Goal: Transaction & Acquisition: Purchase product/service

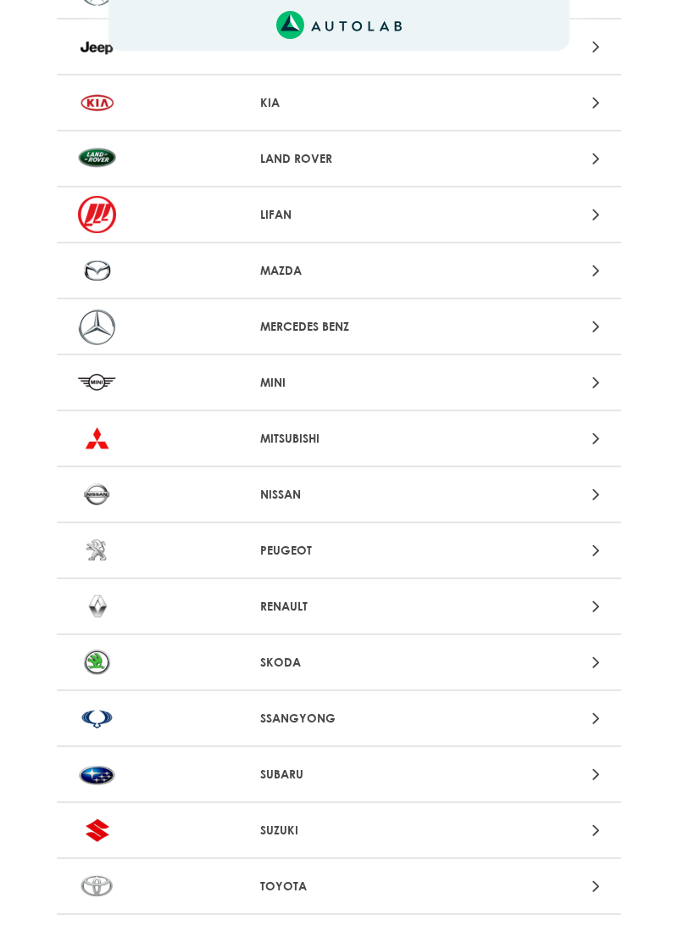
scroll to position [1214, 0]
click at [258, 605] on div "RENAULT" at bounding box center [339, 607] width 183 height 18
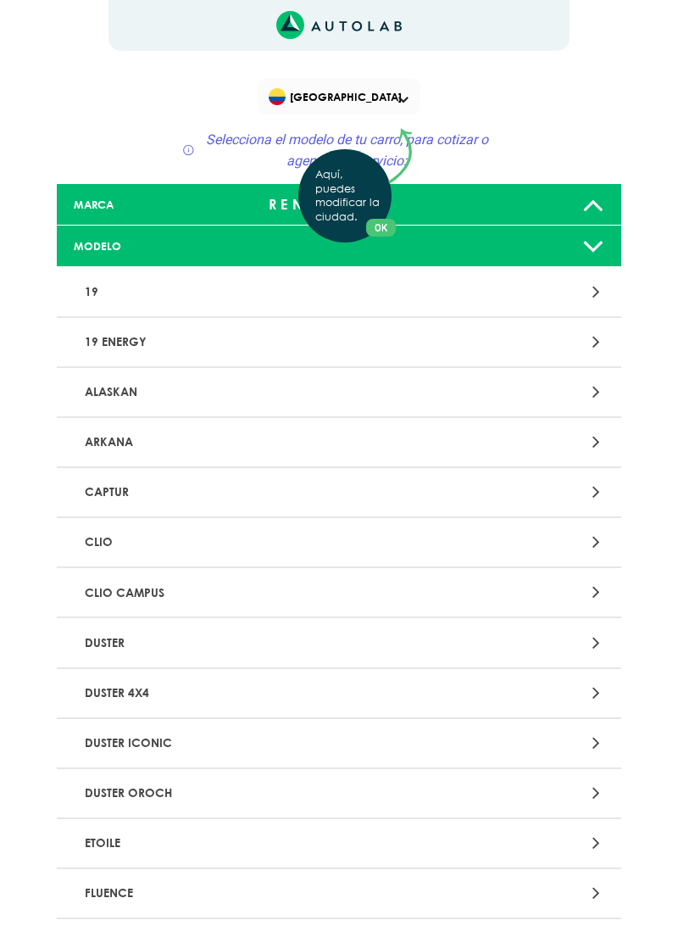
click at [88, 482] on div "Aquí, puedes modificar la ciudad. OK .aex,.bex{fill:none!important;stroke:#50c4…" at bounding box center [339, 463] width 678 height 926
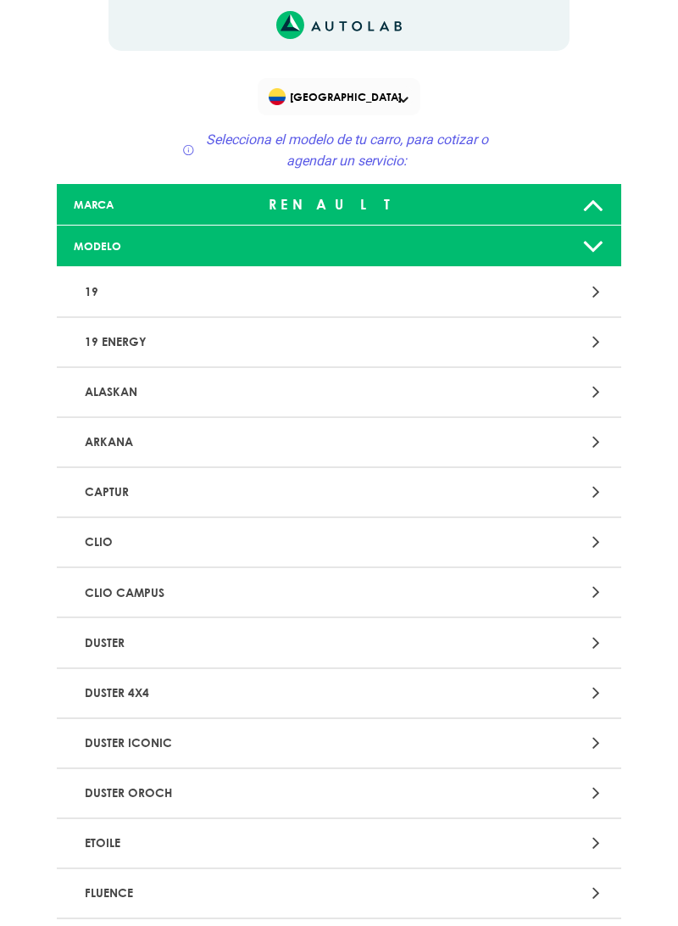
click at [101, 487] on p "CAPTUR" at bounding box center [248, 492] width 340 height 31
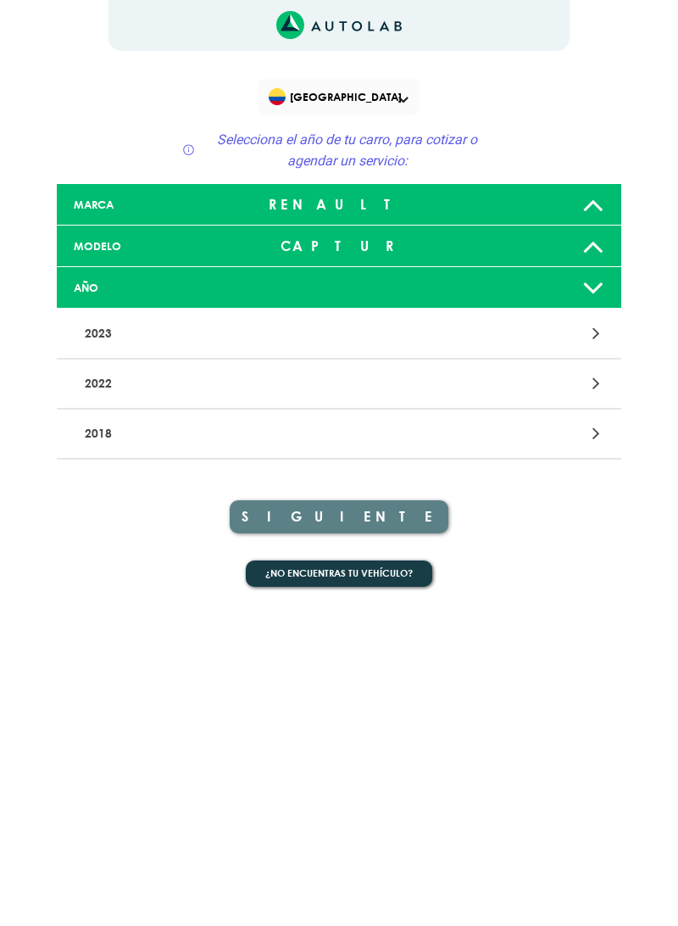
click at [590, 434] on div at bounding box center [522, 433] width 183 height 23
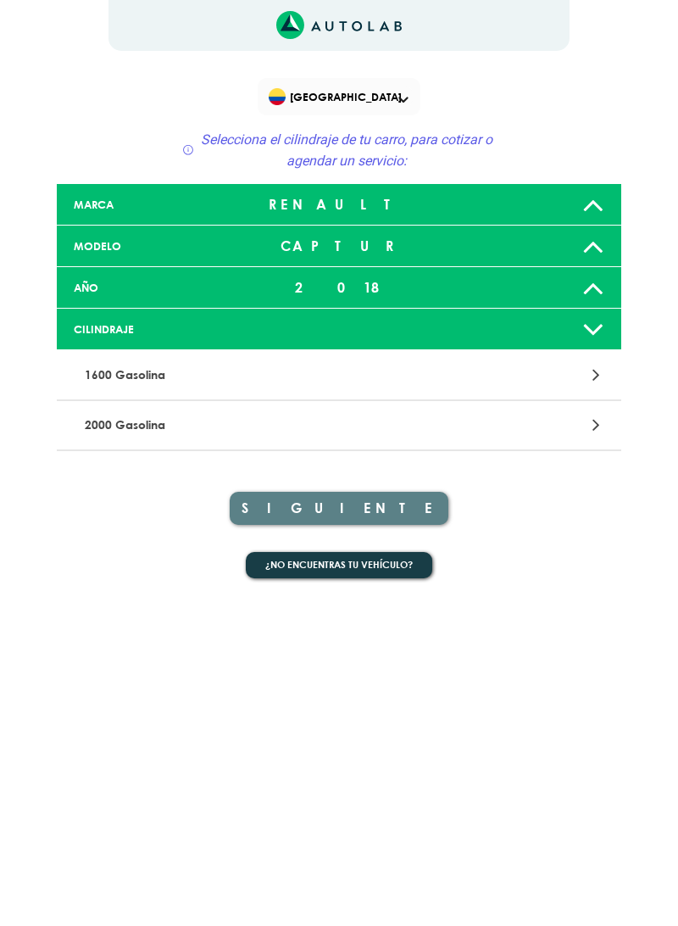
click at [605, 424] on div at bounding box center [522, 425] width 183 height 23
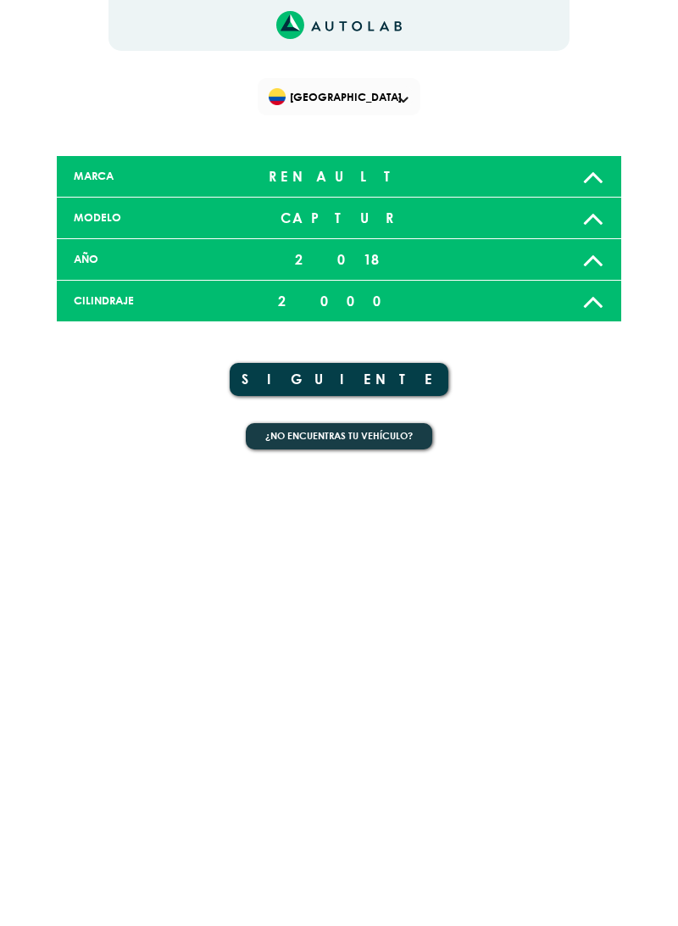
click at [402, 382] on button "SIGUIENTE" at bounding box center [339, 379] width 219 height 33
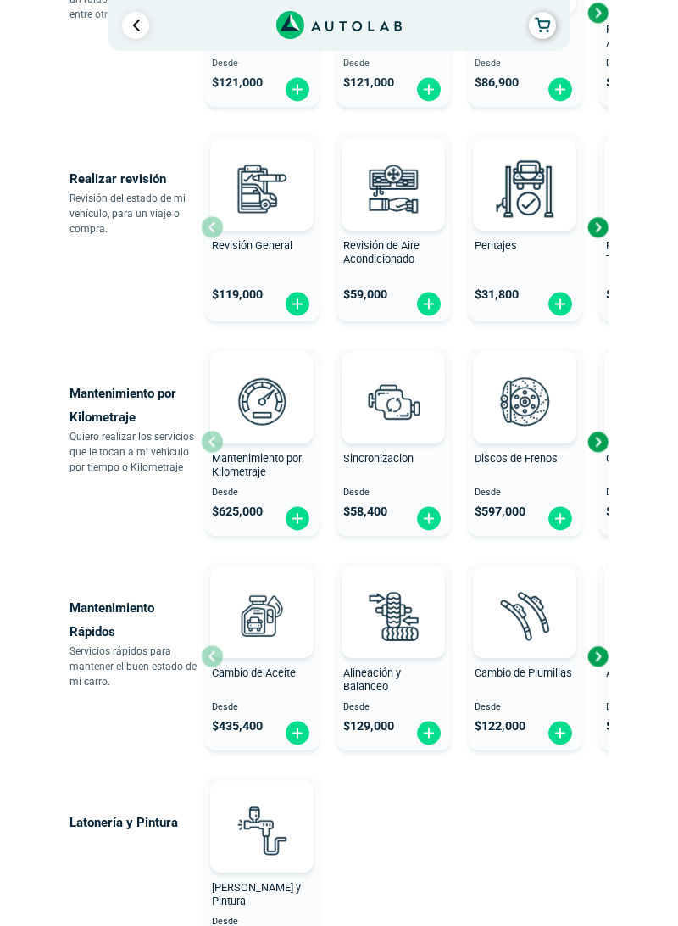
scroll to position [600, 0]
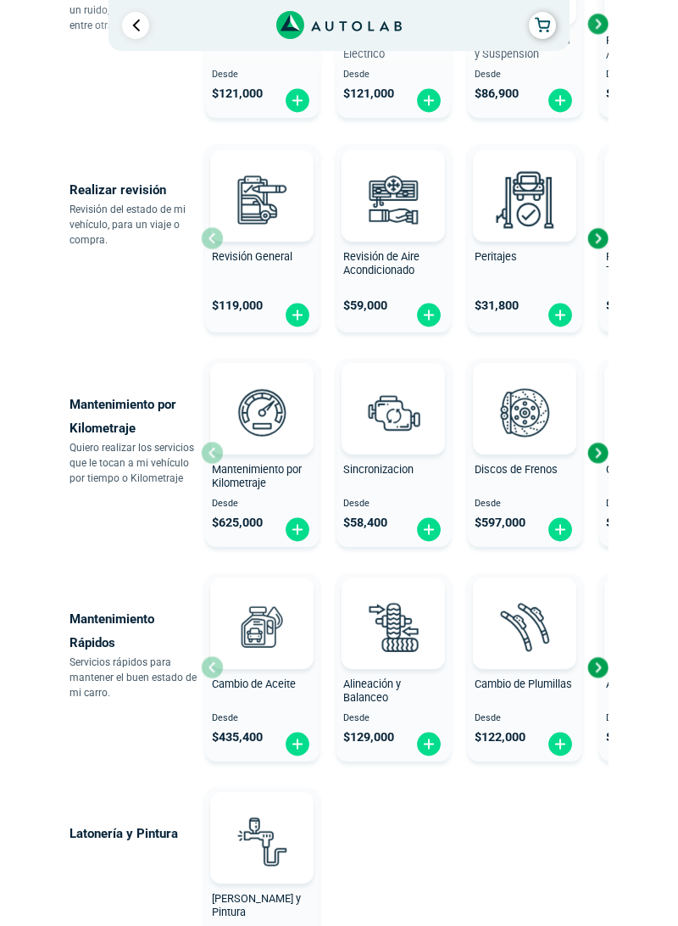
click at [273, 454] on div at bounding box center [261, 409] width 103 height 92
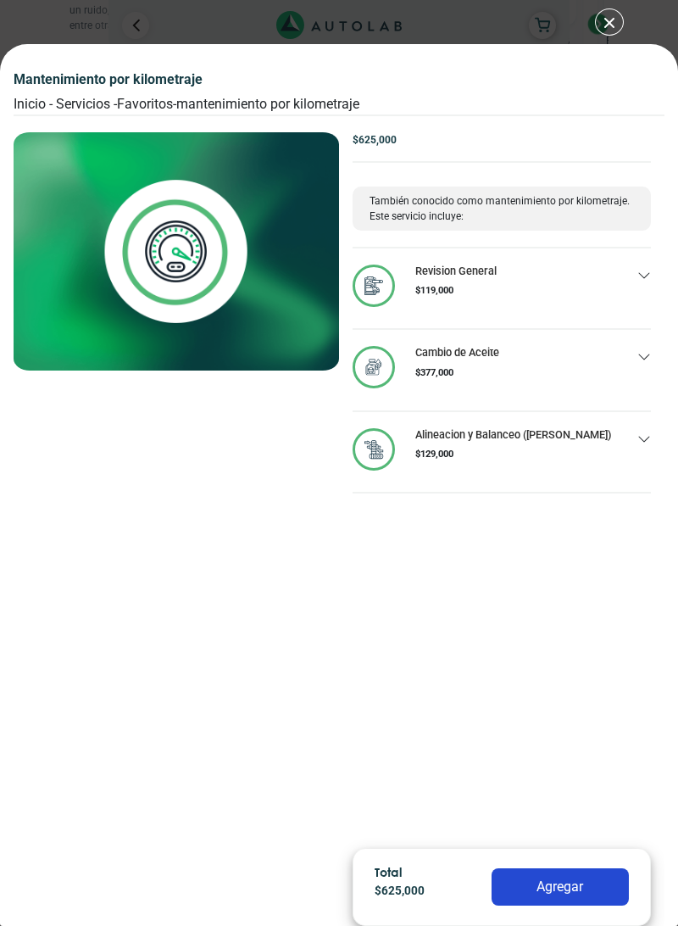
click at [650, 276] on icon at bounding box center [645, 276] width 14 height 14
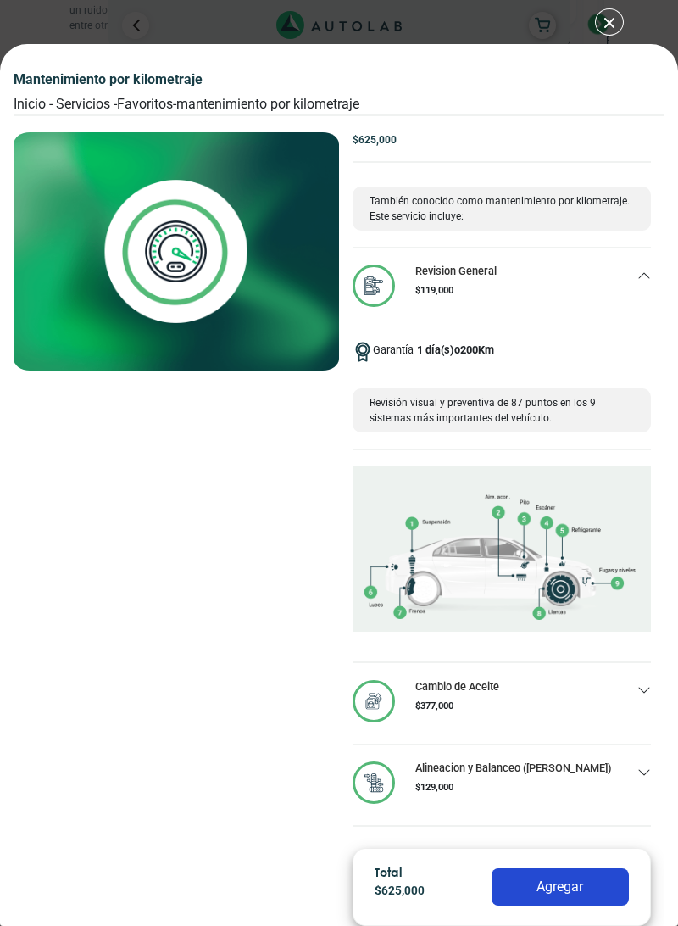
click at [641, 282] on icon at bounding box center [645, 276] width 14 height 14
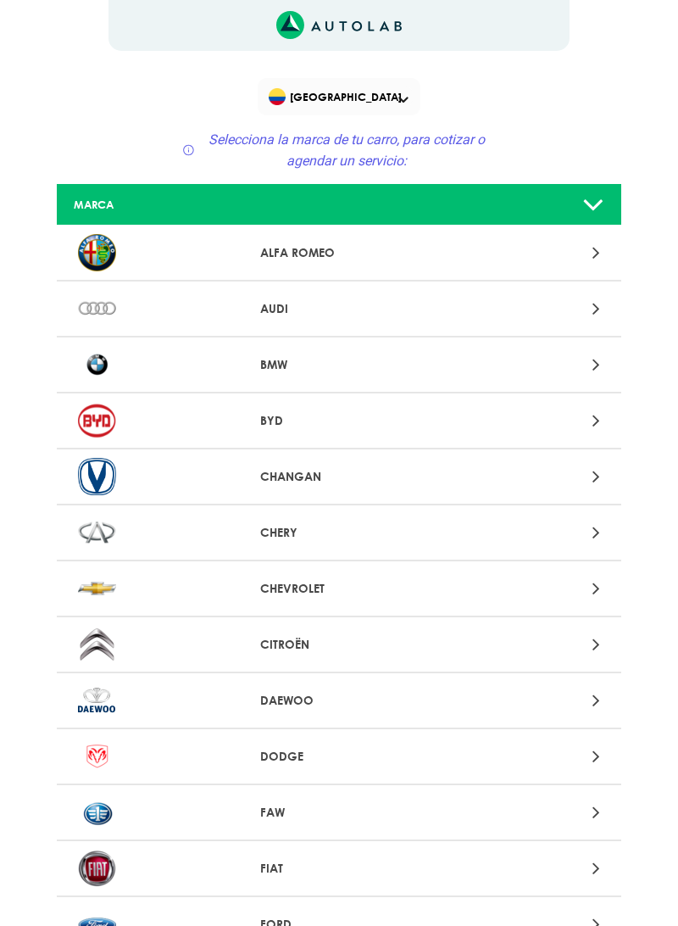
scroll to position [1214, 0]
